Goal: Task Accomplishment & Management: Manage account settings

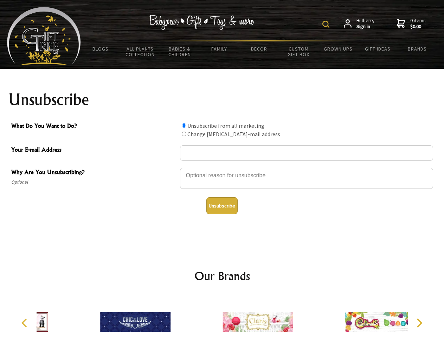
click at [327, 24] on img at bounding box center [325, 24] width 7 height 7
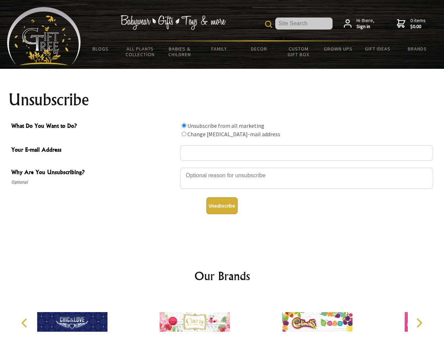
click at [222, 168] on div at bounding box center [306, 179] width 253 height 25
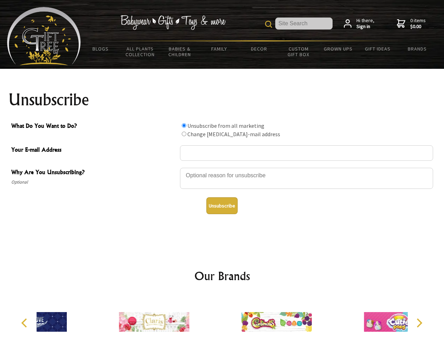
click at [184, 125] on input "What Do You Want to Do?" at bounding box center [184, 125] width 5 height 5
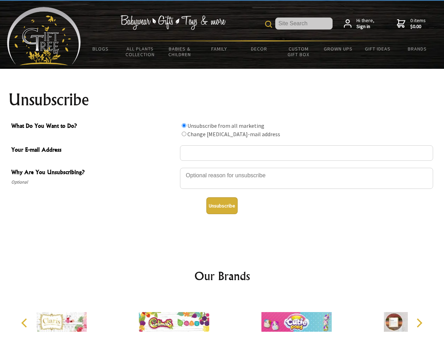
click at [184, 134] on input "What Do You Want to Do?" at bounding box center [184, 134] width 5 height 5
radio input "true"
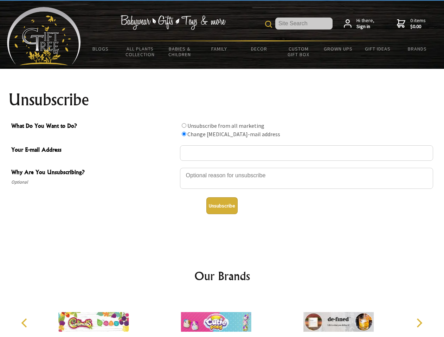
click at [222, 206] on button "Unsubscribe" at bounding box center [221, 206] width 31 height 17
click at [222, 317] on img at bounding box center [216, 322] width 70 height 53
click at [25, 323] on icon "Previous" at bounding box center [24, 323] width 9 height 9
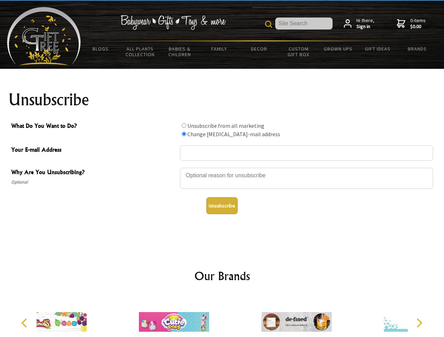
click at [419, 323] on icon "Next" at bounding box center [418, 323] width 9 height 9
